Goal: Find specific page/section: Find specific page/section

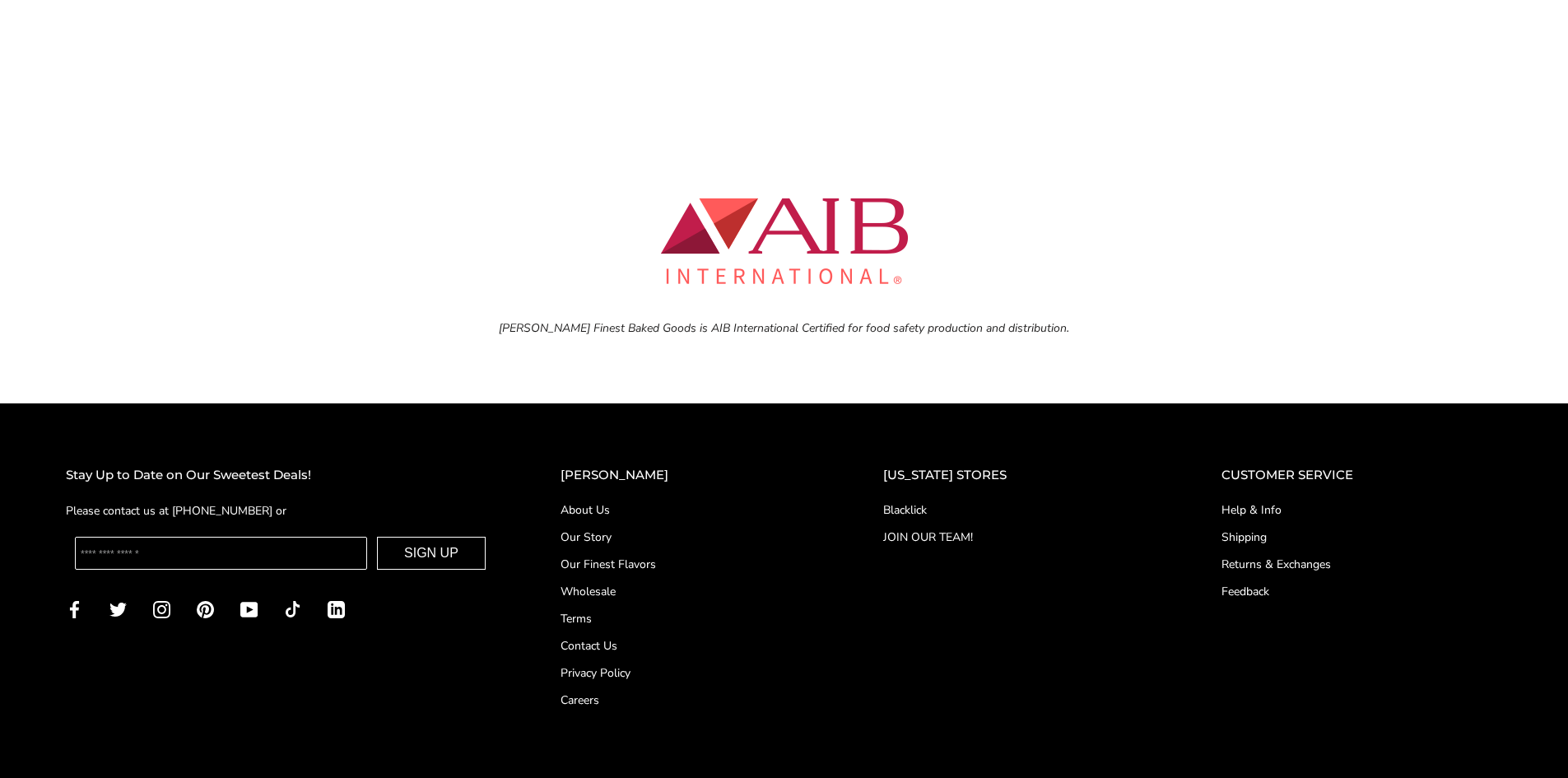
scroll to position [7245, 0]
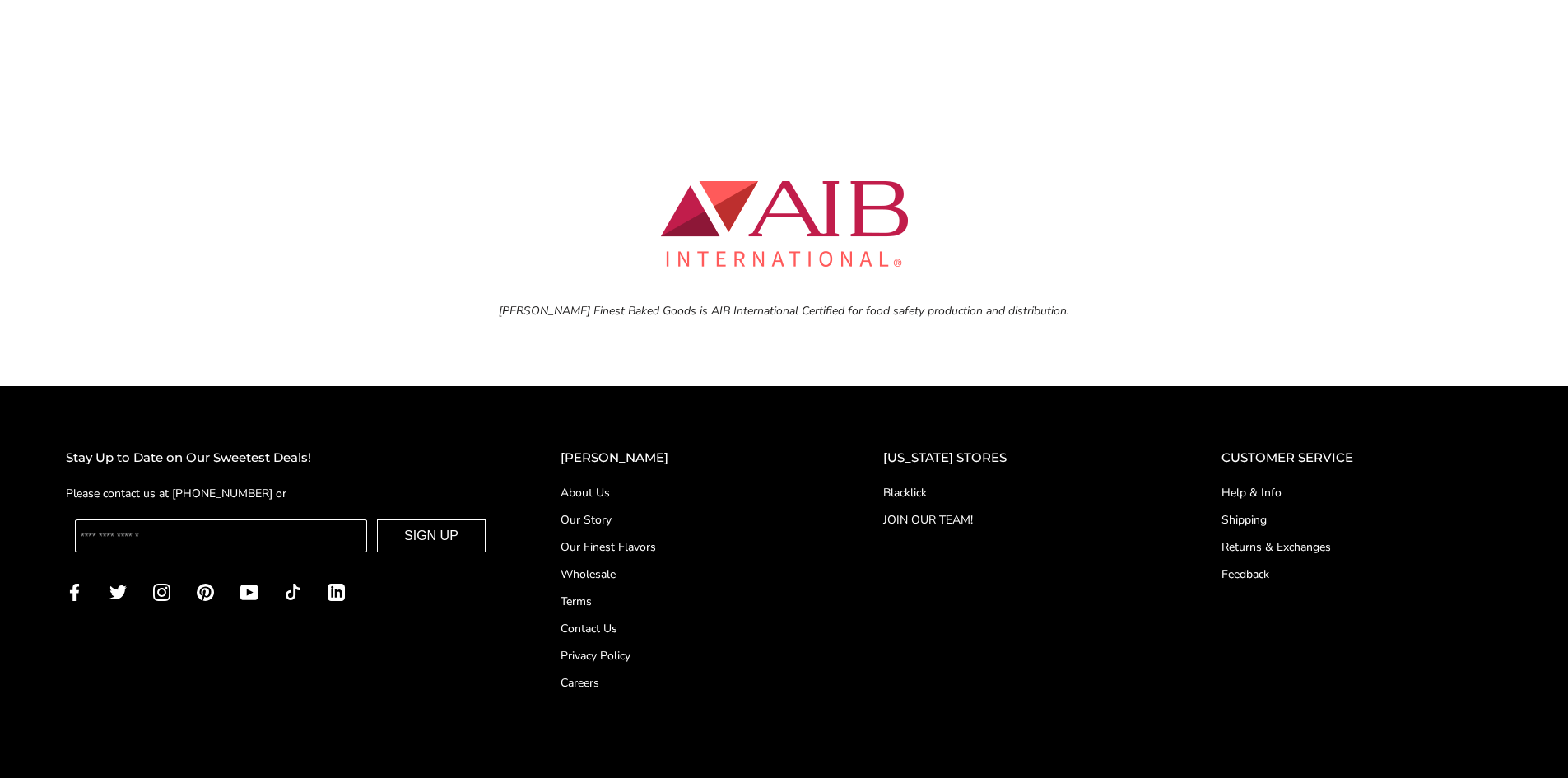
click at [948, 488] on link "Blacklick" at bounding box center [1019, 492] width 272 height 17
